Goal: Task Accomplishment & Management: Use online tool/utility

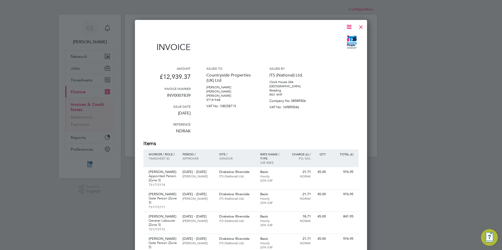
scroll to position [578, 232]
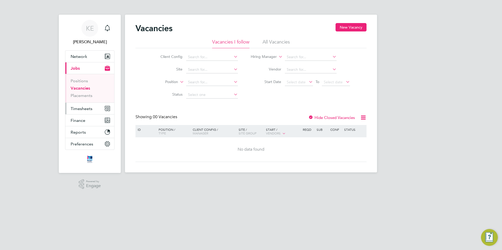
click at [86, 108] on span "Timesheets" at bounding box center [82, 108] width 22 height 5
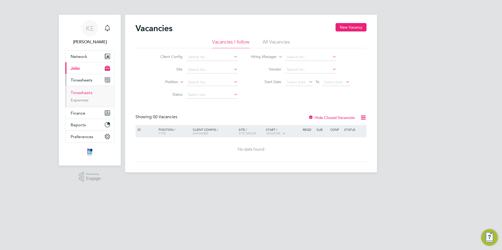
click at [82, 92] on link "Timesheets" at bounding box center [82, 92] width 22 height 5
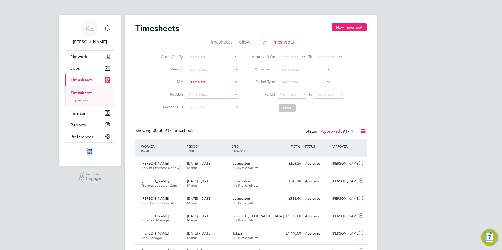
click at [197, 82] on input at bounding box center [213, 82] width 52 height 7
click at [200, 89] on li "Straw [PERSON_NAME] Grange" at bounding box center [215, 89] width 58 height 7
type input "Strawberry Grange"
click at [288, 107] on button "Filter" at bounding box center [287, 108] width 17 height 8
click at [293, 92] on span "Select date" at bounding box center [292, 95] width 28 height 7
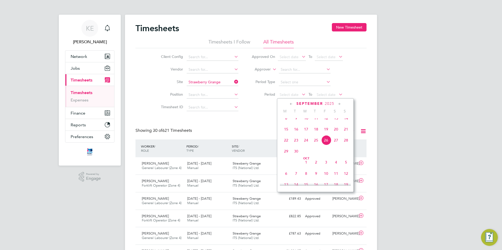
click at [291, 105] on icon at bounding box center [291, 104] width 5 height 6
click at [285, 180] on span "[DATE]" at bounding box center [286, 176] width 10 height 10
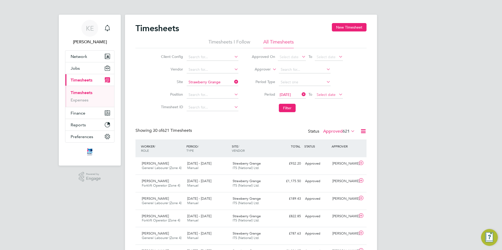
click at [327, 94] on span "Select date" at bounding box center [326, 94] width 19 height 5
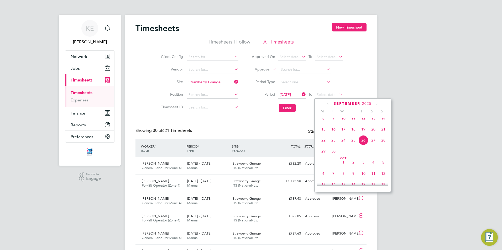
click at [322, 122] on span "8" at bounding box center [323, 118] width 10 height 10
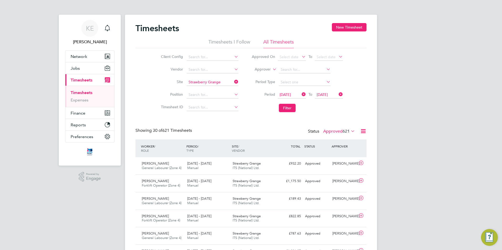
click at [278, 104] on li "Filter" at bounding box center [297, 108] width 104 height 14
click at [284, 106] on button "Filter" at bounding box center [287, 108] width 17 height 8
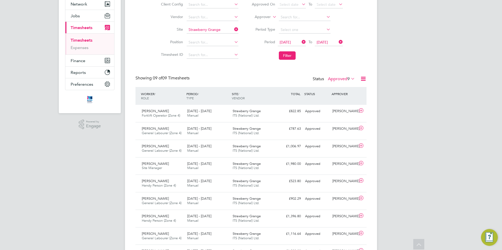
click at [301, 43] on icon at bounding box center [301, 41] width 0 height 7
click at [338, 42] on icon at bounding box center [338, 41] width 0 height 7
click at [332, 43] on span "Select date" at bounding box center [326, 42] width 19 height 5
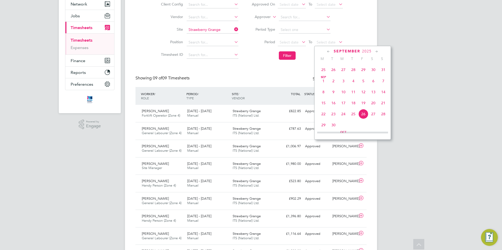
click at [383, 85] on span "7" at bounding box center [383, 81] width 10 height 10
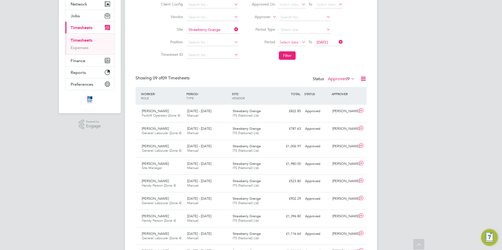
click at [297, 44] on span "Select date" at bounding box center [289, 42] width 19 height 5
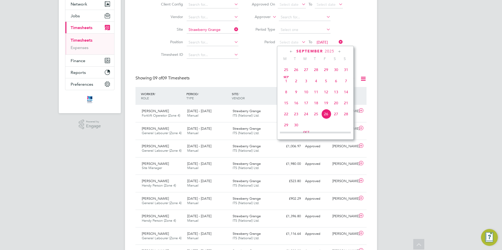
click at [288, 86] on span "[DATE]" at bounding box center [286, 81] width 10 height 10
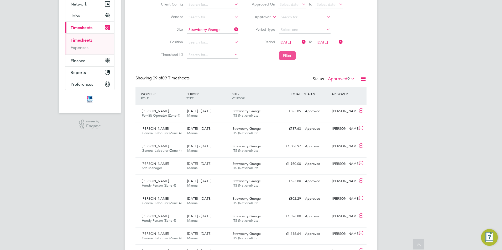
click at [291, 54] on button "Filter" at bounding box center [287, 55] width 17 height 8
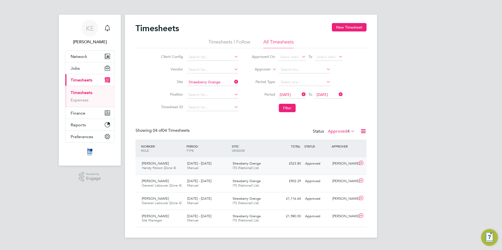
click at [212, 173] on div "[PERSON_NAME] Handy Person (Zone 4) [DATE] - [DATE] [DATE] - [DATE] Manual Stra…" at bounding box center [250, 165] width 231 height 17
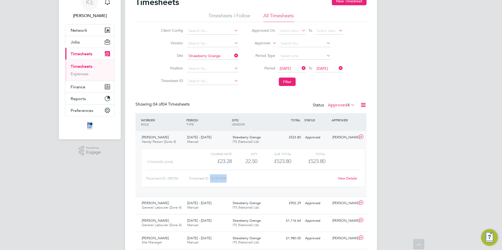
drag, startPoint x: 228, startPoint y: 179, endPoint x: 212, endPoint y: 179, distance: 16.0
click at [212, 179] on div "Timesheet ID: TS1819298" at bounding box center [262, 179] width 146 height 8
copy div "TS1819298"
